Goal: Entertainment & Leisure: Consume media (video, audio)

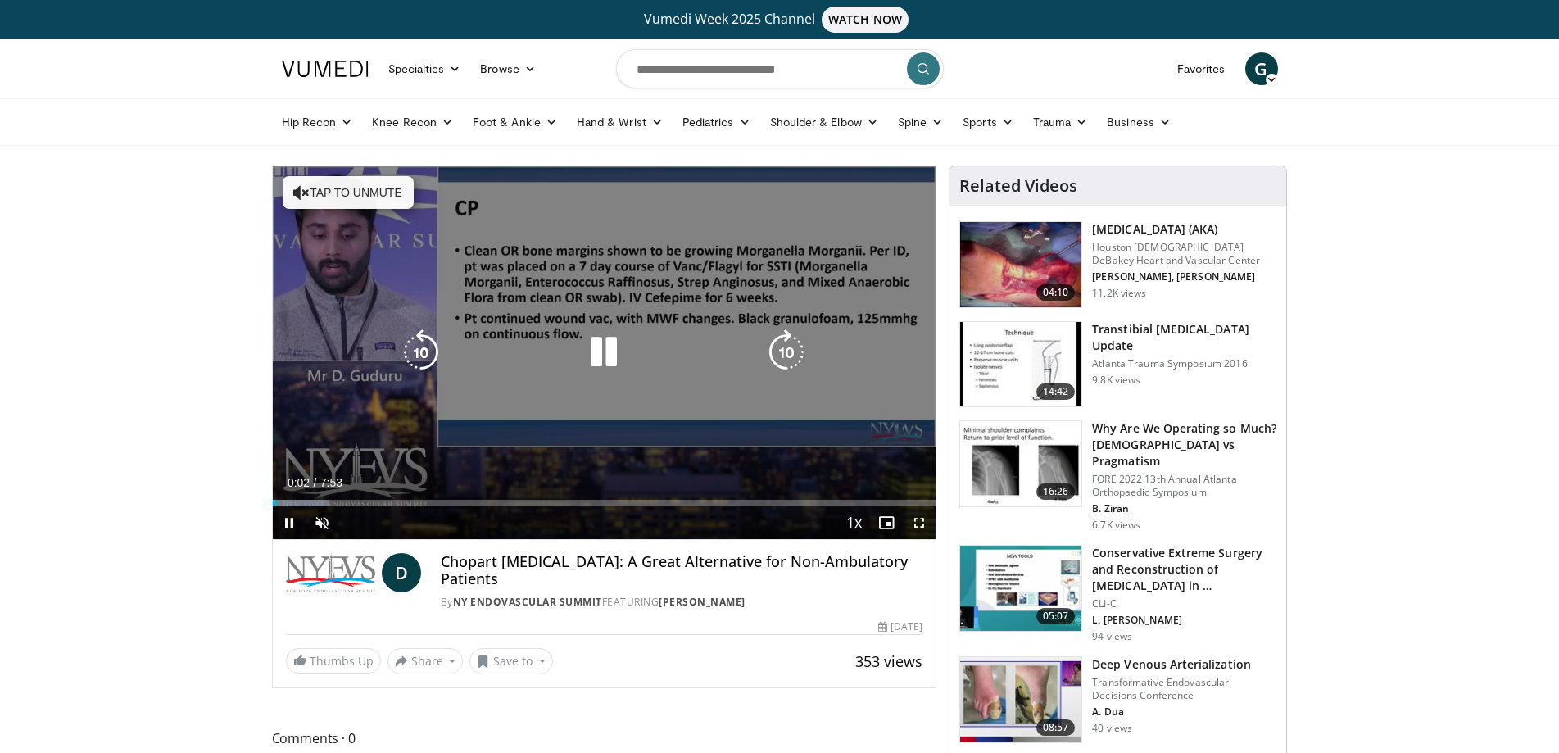
click at [568, 339] on div "Video Player" at bounding box center [604, 352] width 398 height 33
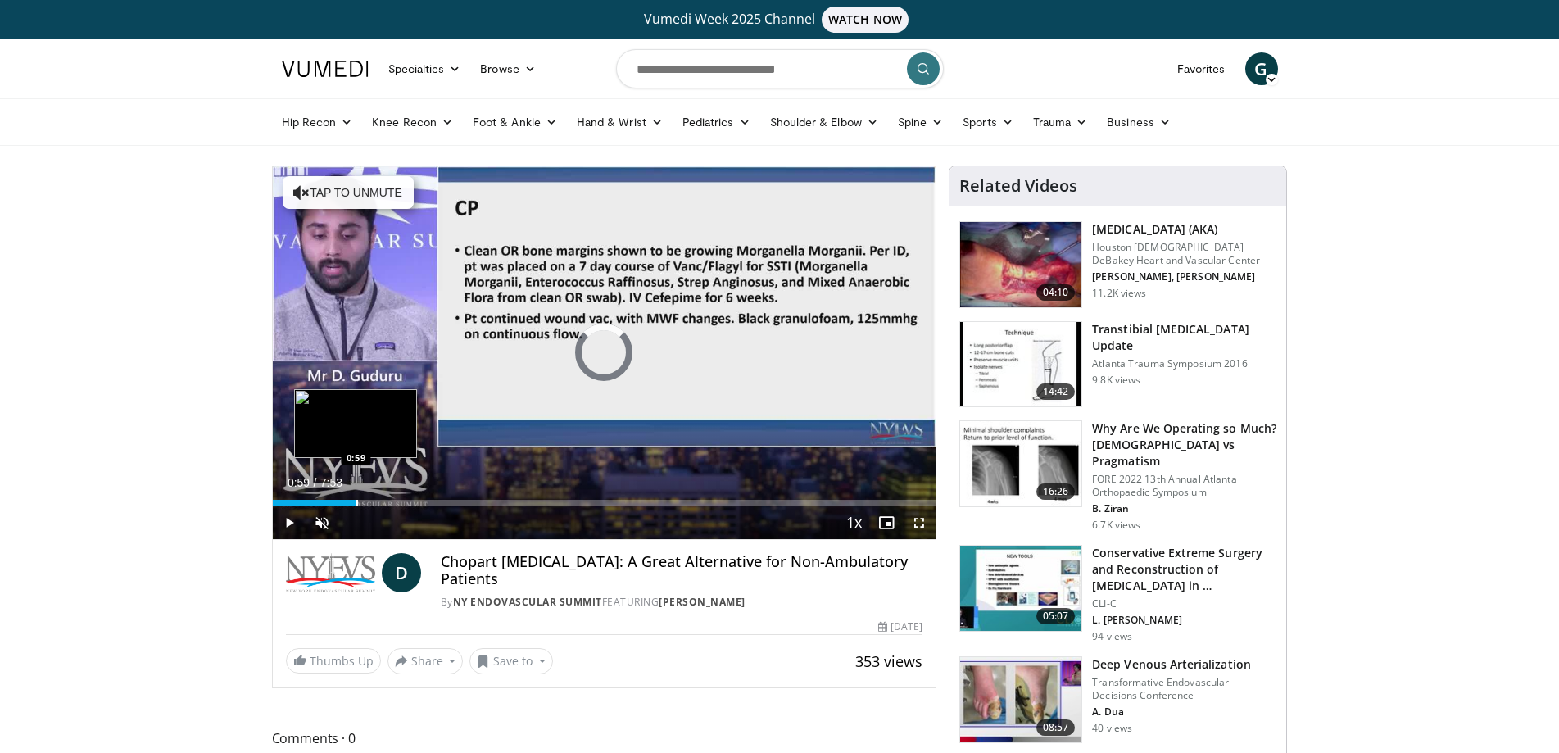
click at [356, 497] on div "Loaded : 8.42% 0:03 0:59" at bounding box center [605, 499] width 664 height 16
click at [393, 494] on div "Loaded : 14.74% 0:59 0:59" at bounding box center [605, 499] width 664 height 16
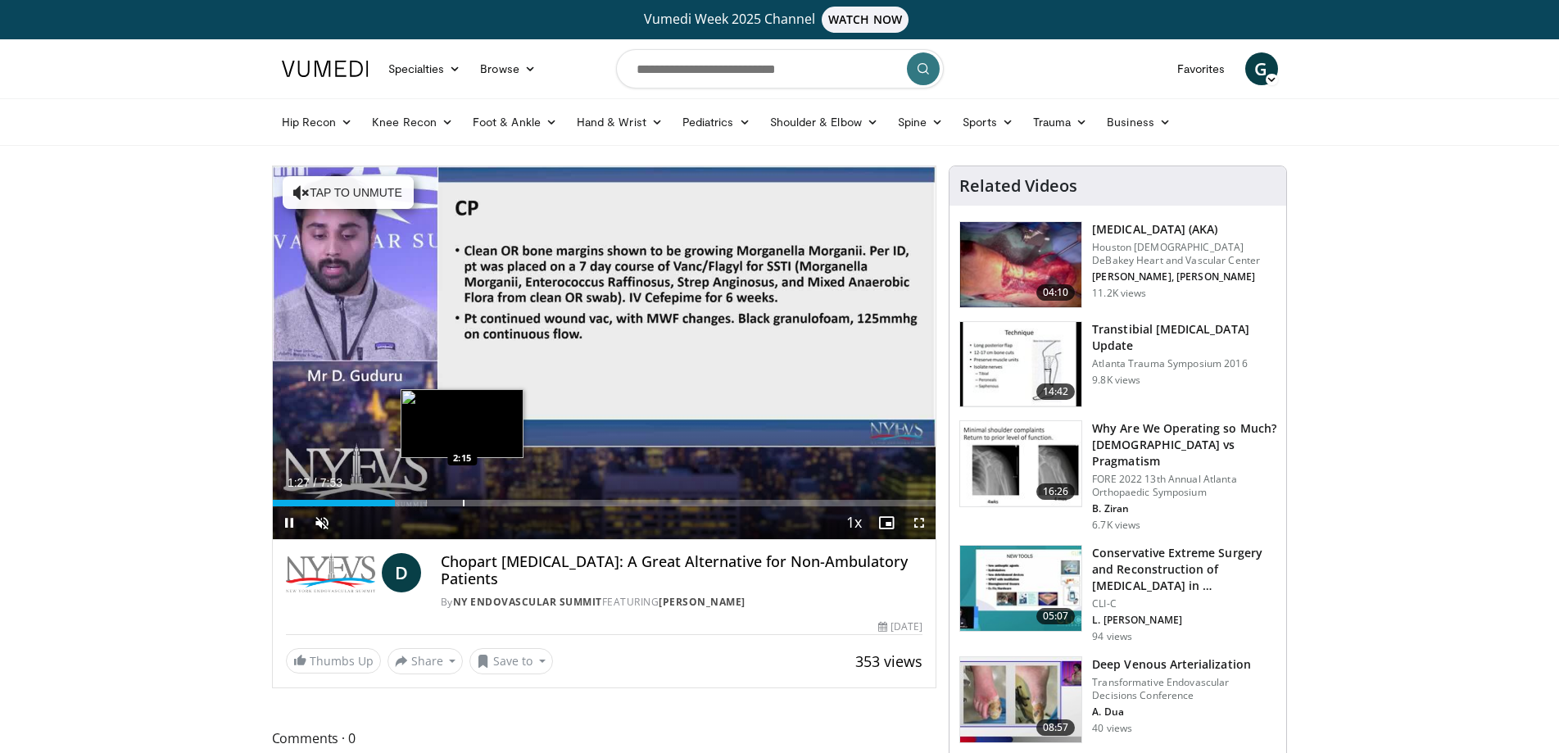
click at [463, 502] on div "Progress Bar" at bounding box center [464, 503] width 2 height 7
click at [516, 500] on div "Loaded : 29.49% 2:15 2:52" at bounding box center [605, 503] width 664 height 7
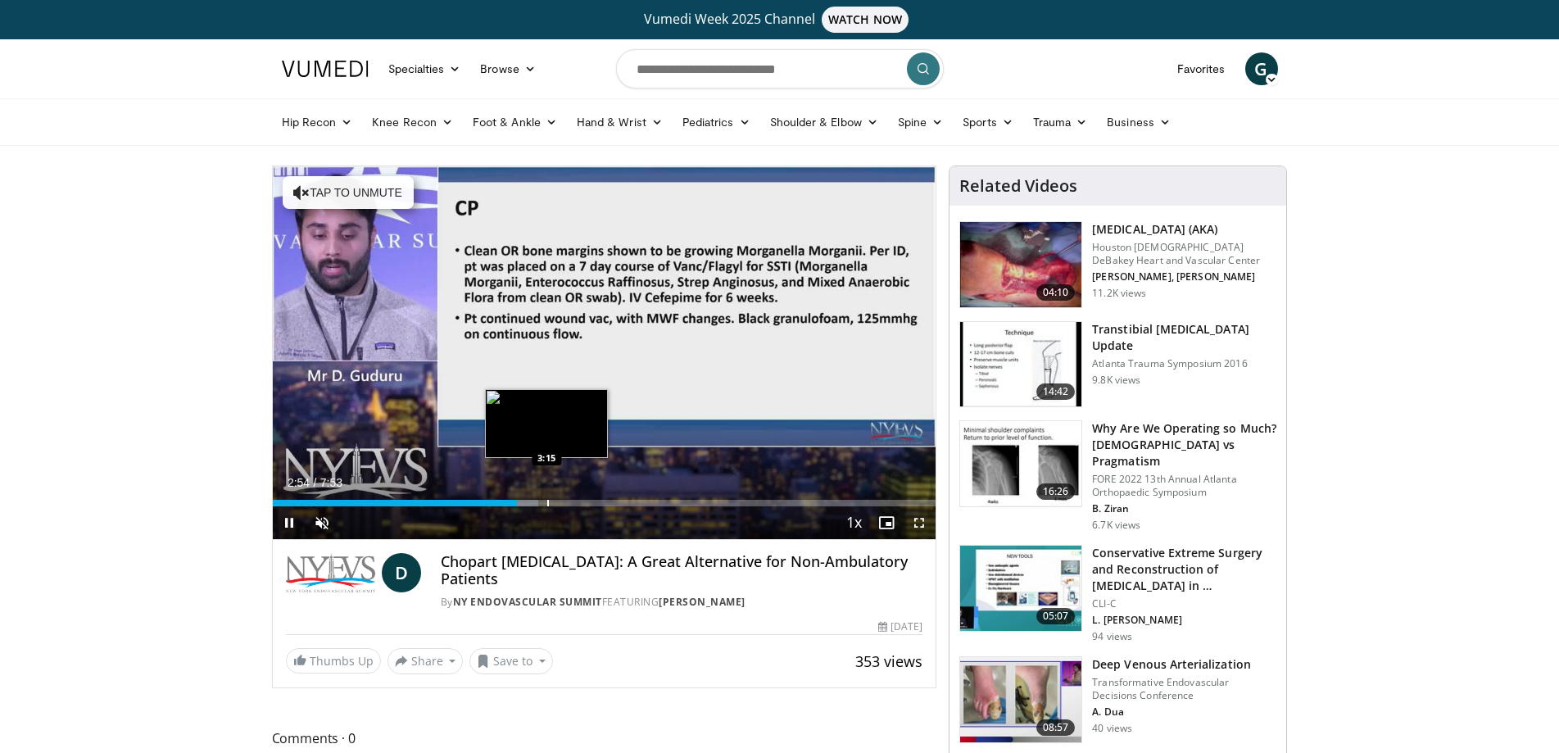
click at [547, 502] on div "Progress Bar" at bounding box center [548, 503] width 2 height 7
click at [579, 504] on div "Progress Bar" at bounding box center [580, 503] width 2 height 7
click at [570, 501] on div "Progress Bar" at bounding box center [571, 503] width 2 height 7
click at [547, 501] on div "Progress Bar" at bounding box center [548, 503] width 2 height 7
click at [563, 501] on div "Progress Bar" at bounding box center [563, 503] width 2 height 7
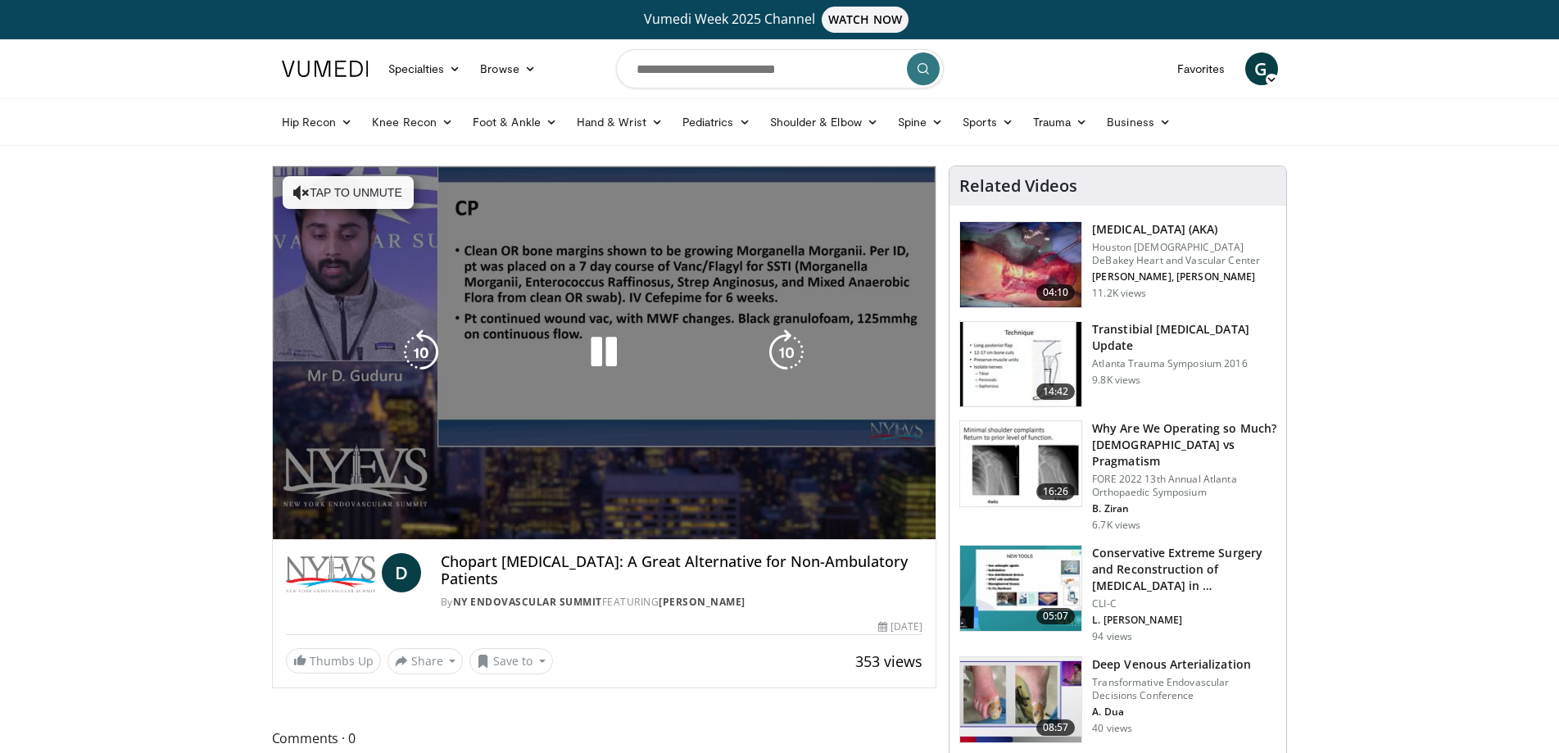
click at [580, 502] on video-js "**********" at bounding box center [605, 353] width 664 height 374
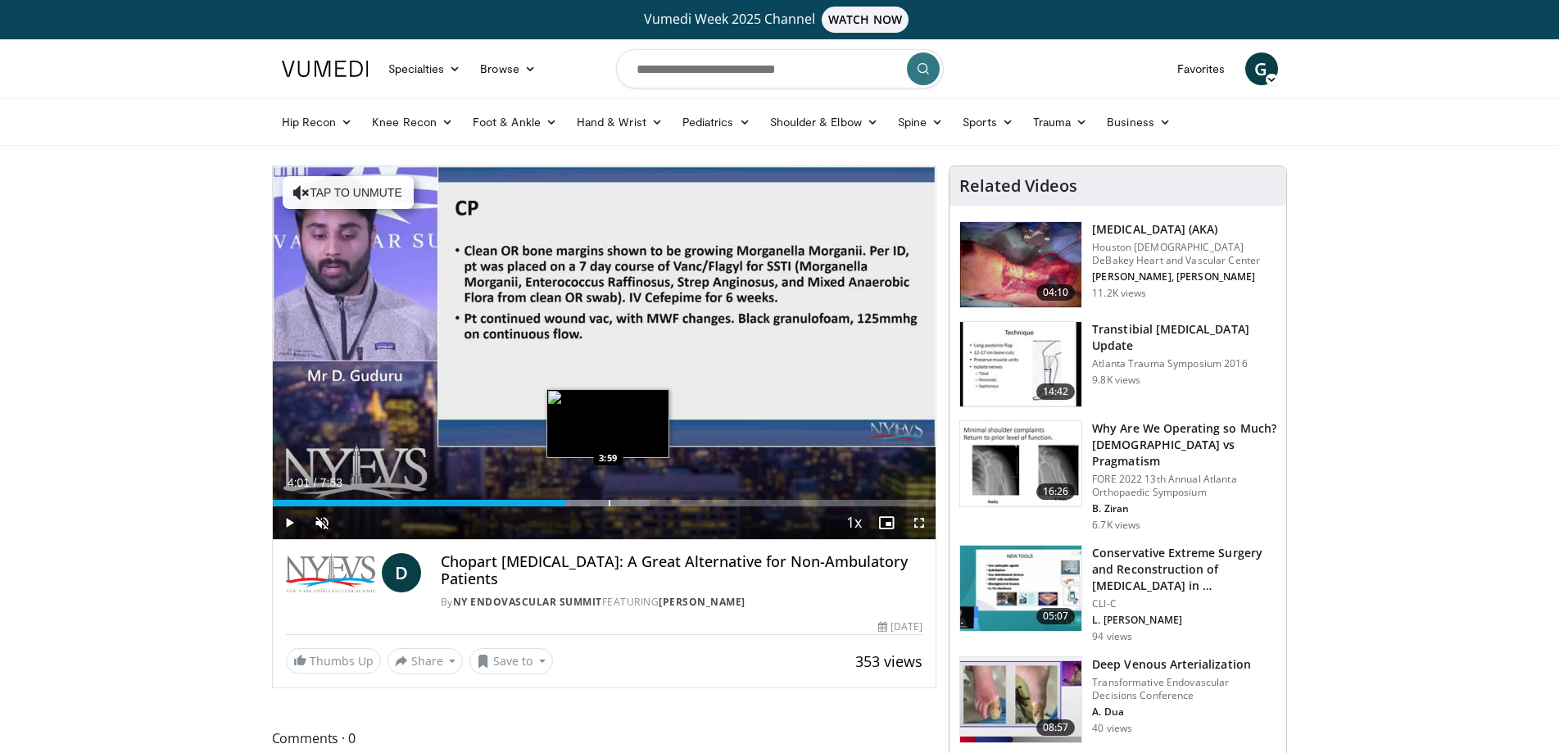
click at [610, 501] on div "Progress Bar" at bounding box center [593, 503] width 111 height 7
click at [638, 501] on div "Progress Bar" at bounding box center [639, 503] width 2 height 7
click at [665, 498] on div "Loaded : 69.54% 4:22 4:39" at bounding box center [605, 499] width 664 height 16
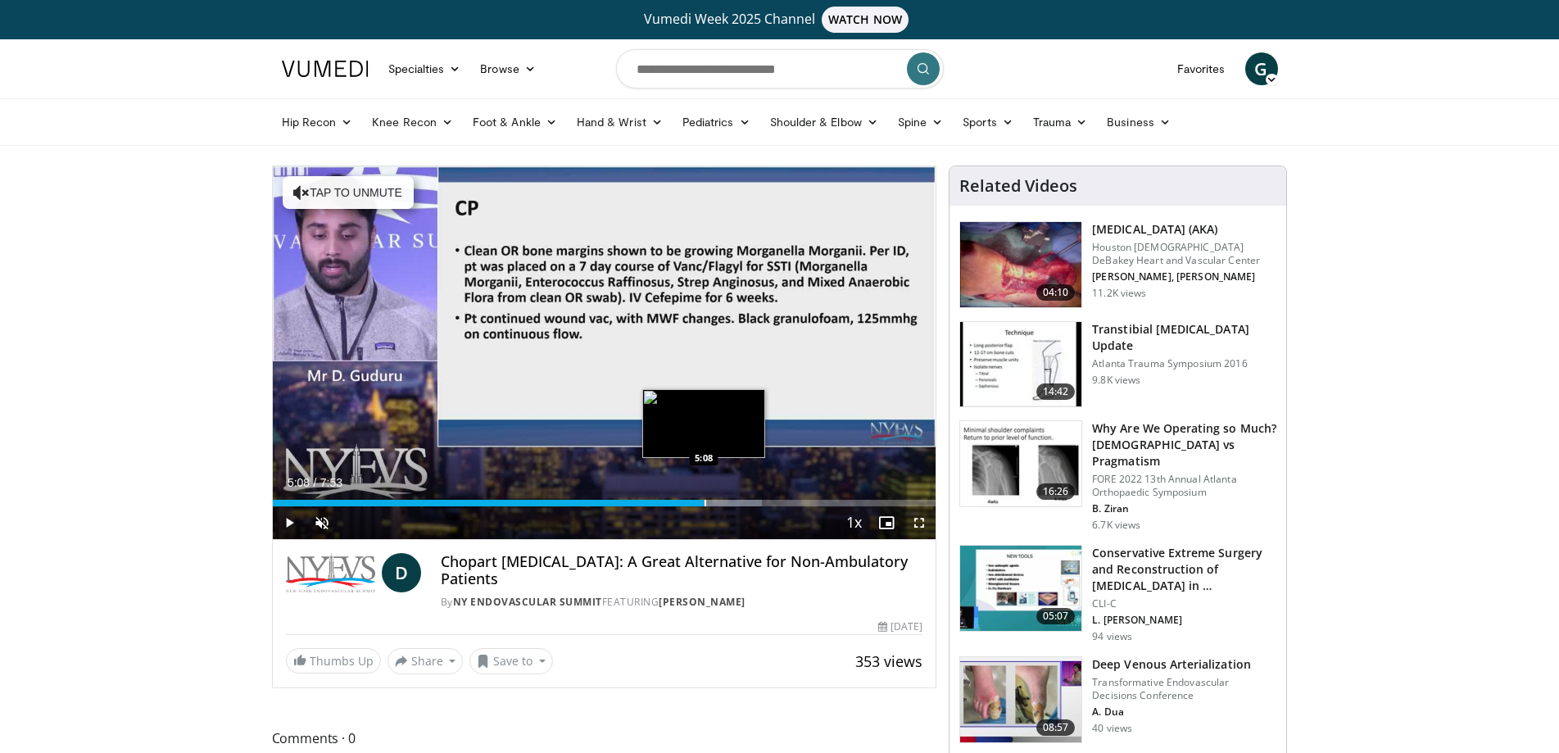
click at [704, 494] on div "Loaded : 73.76% 4:40 5:08" at bounding box center [605, 499] width 664 height 16
click at [745, 498] on div "Loaded : 73.76% 5:08 5:32" at bounding box center [605, 499] width 664 height 16
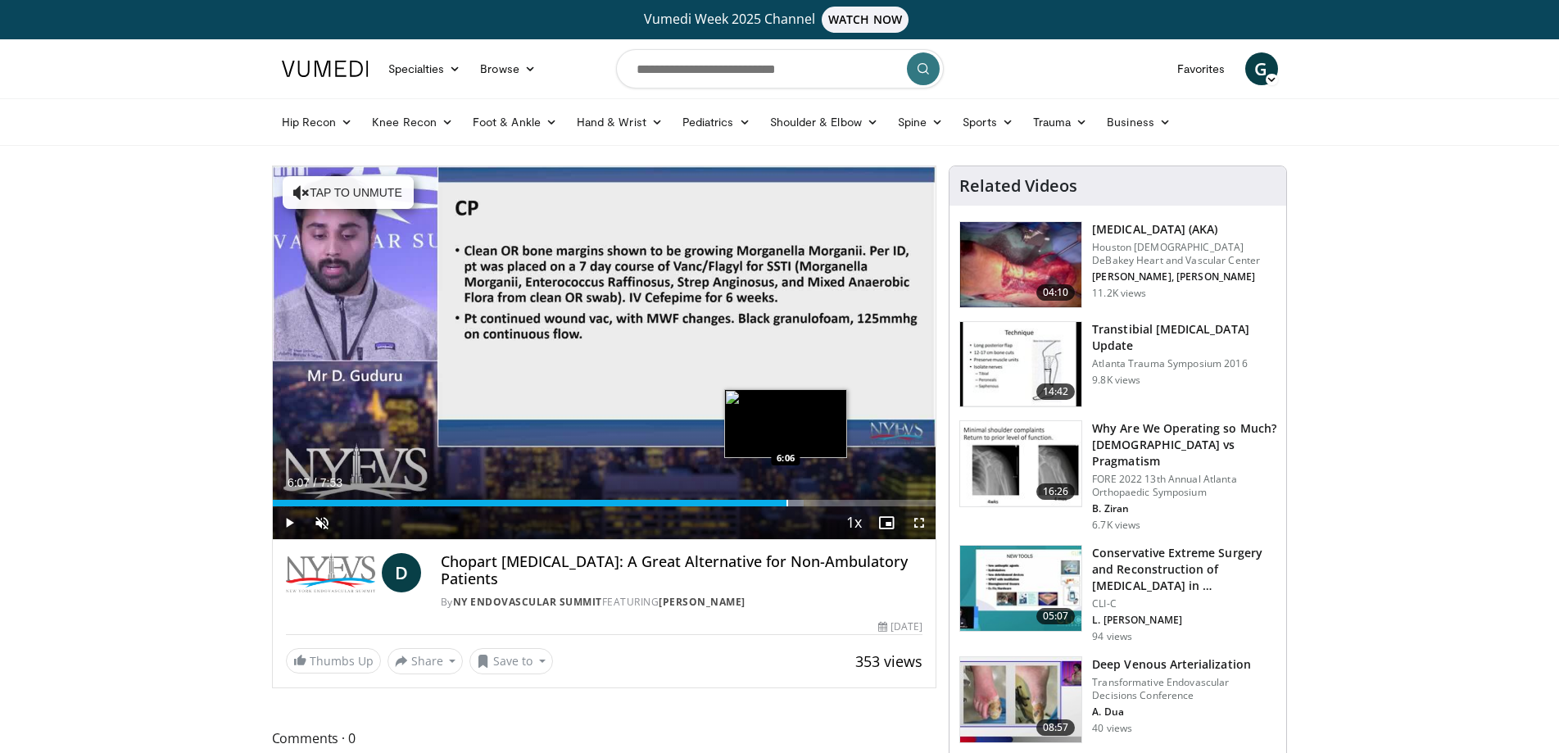
click at [787, 500] on div "Progress Bar" at bounding box center [788, 503] width 2 height 7
click at [852, 504] on div "Progress Bar" at bounding box center [852, 503] width 2 height 7
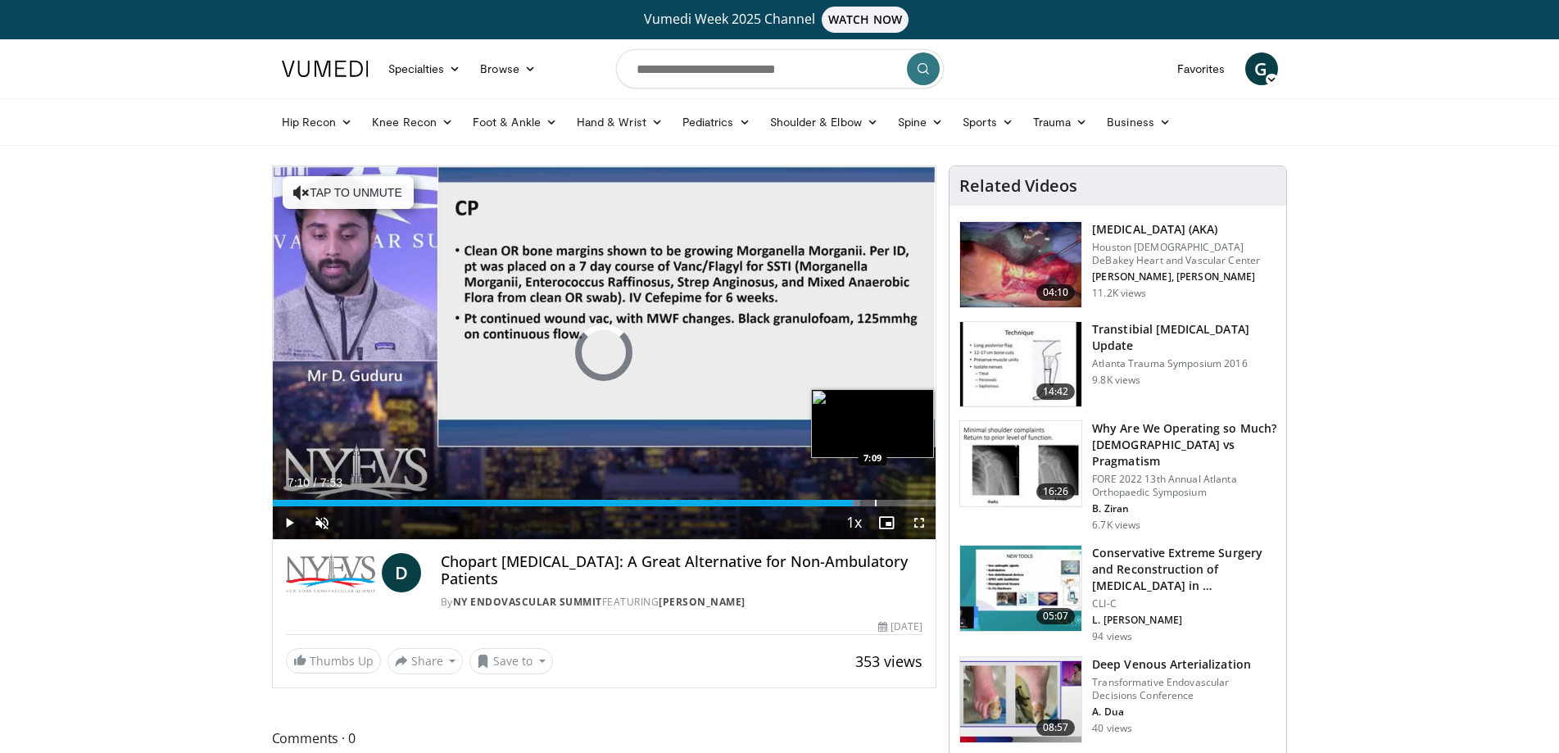
click at [875, 500] on div "Progress Bar" at bounding box center [876, 503] width 2 height 7
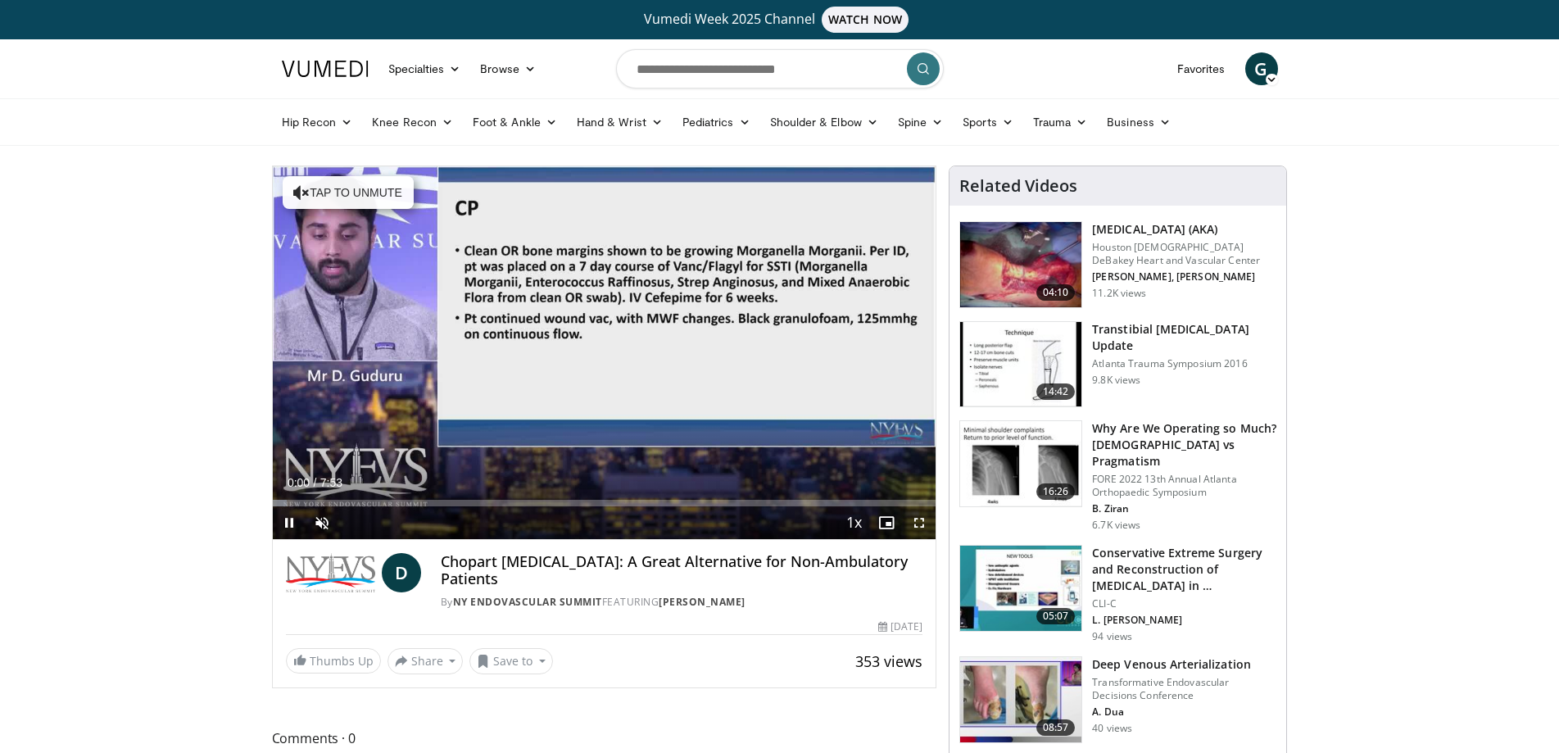
scroll to position [39, 0]
